Goal: Task Accomplishment & Management: Manage account settings

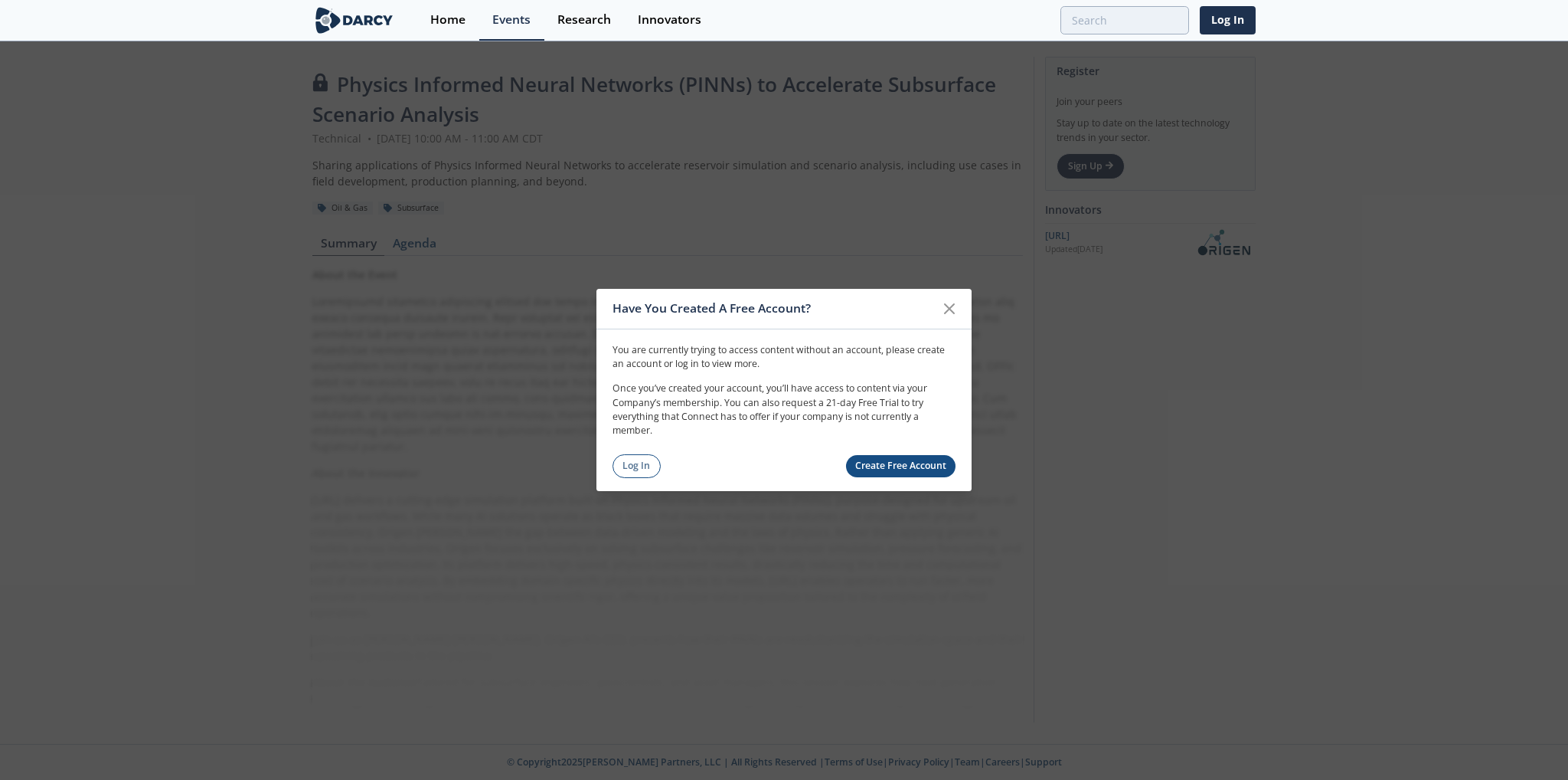
click at [648, 468] on link "Log In" at bounding box center [637, 466] width 48 height 24
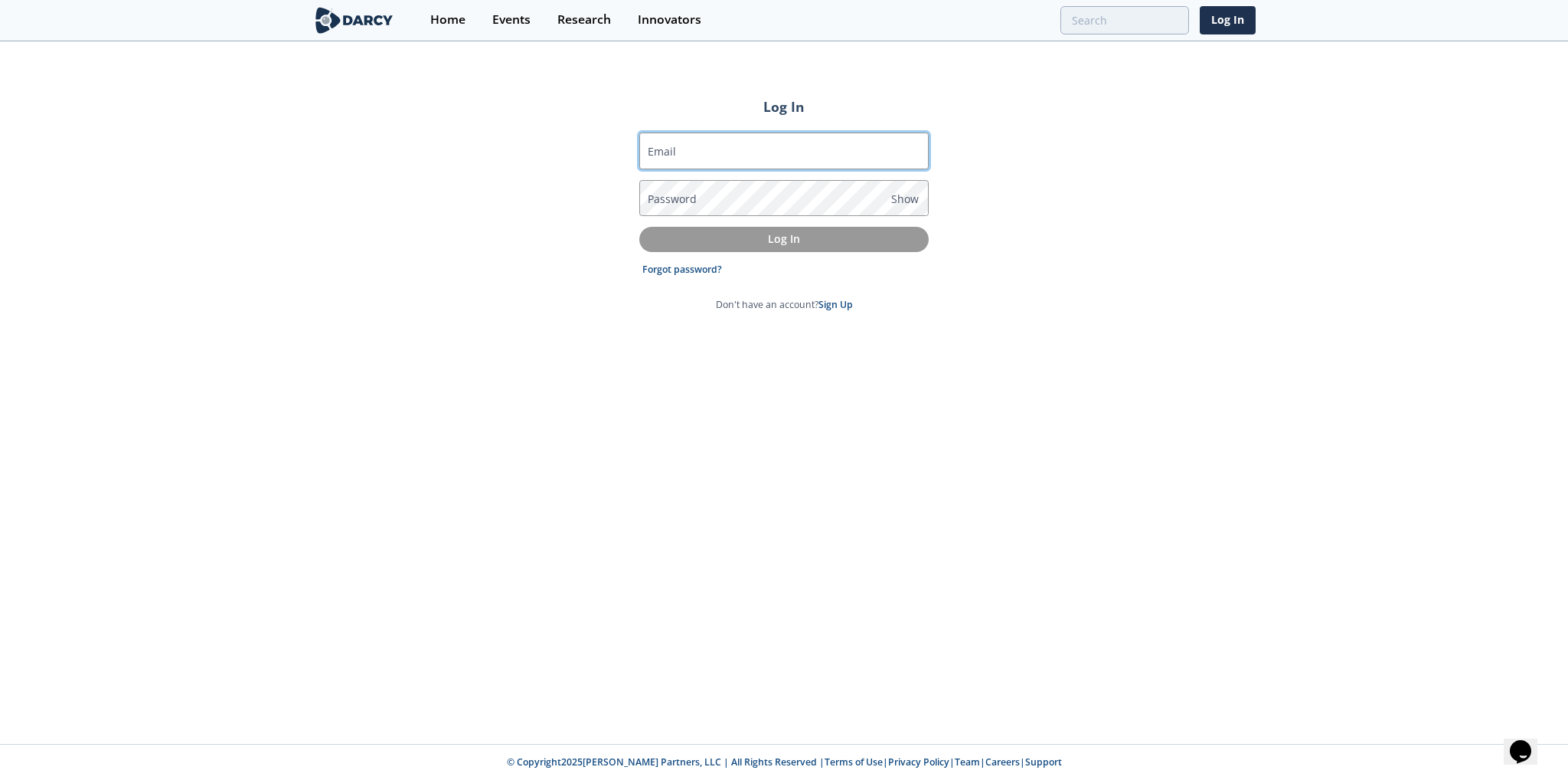
click at [755, 148] on input "Email" at bounding box center [784, 151] width 289 height 37
type input "[EMAIL_ADDRESS][DOMAIN_NAME]"
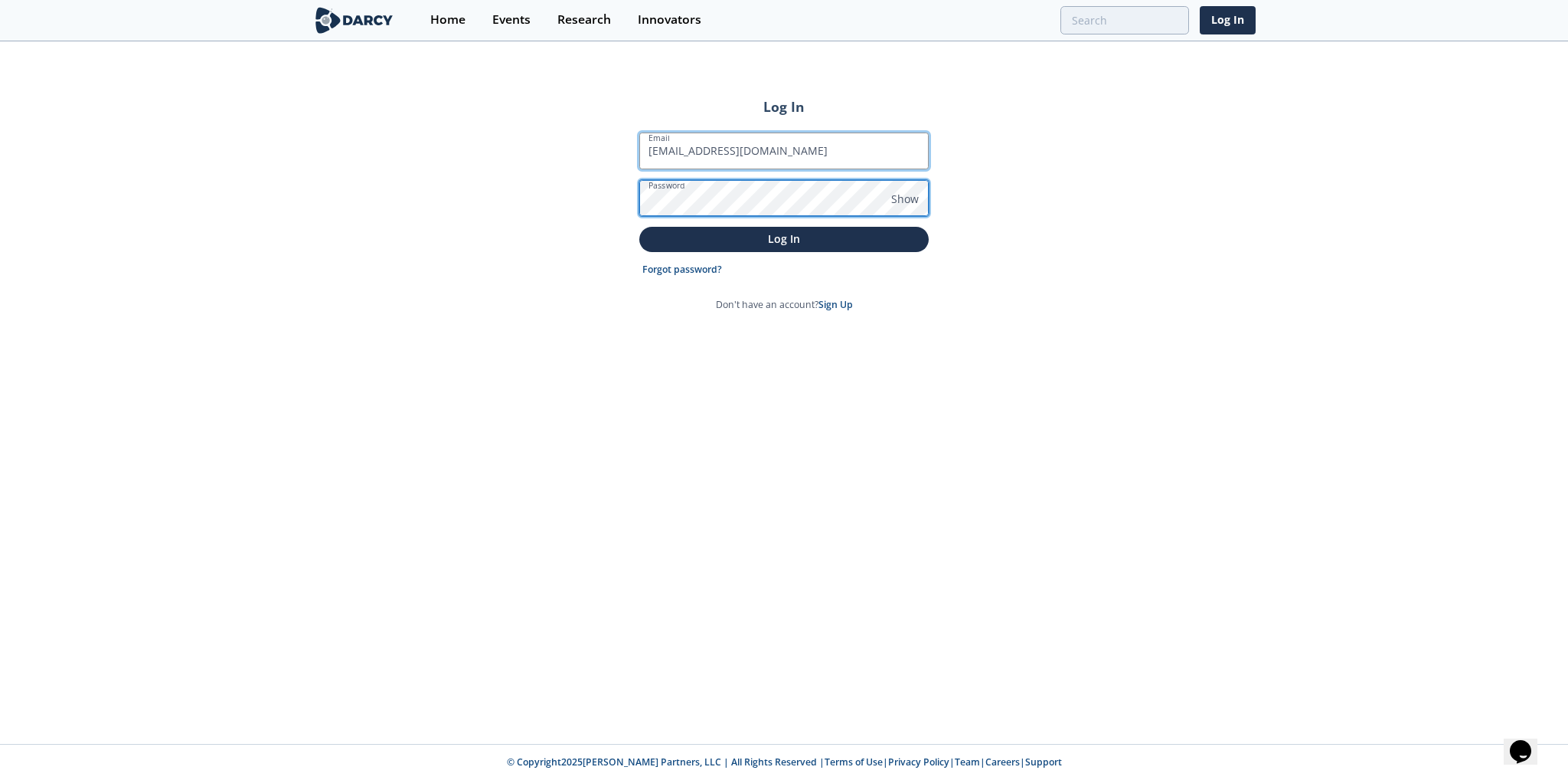
click at [639, 227] on button "Log In" at bounding box center [784, 240] width 289 height 26
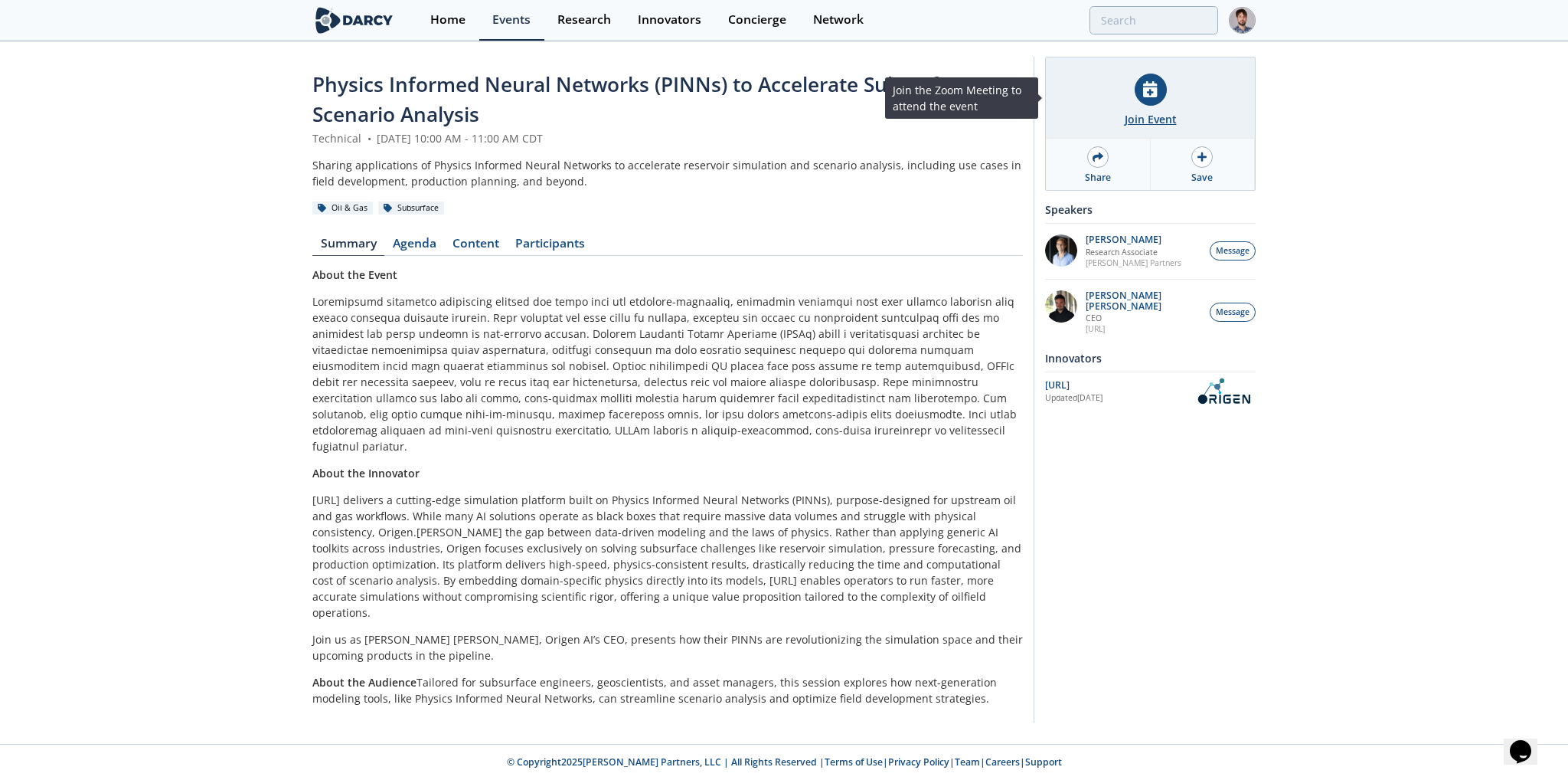
click at [1143, 101] on div at bounding box center [1151, 90] width 32 height 32
click at [1171, 98] on div "Join Event" at bounding box center [1150, 98] width 209 height 82
